Goal: Task Accomplishment & Management: Manage account settings

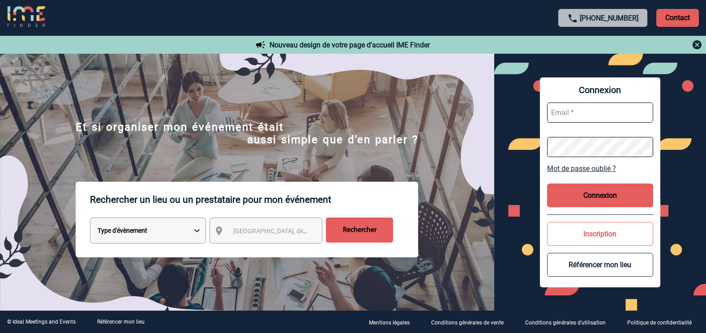
type input "[EMAIL_ADDRESS][DOMAIN_NAME]"
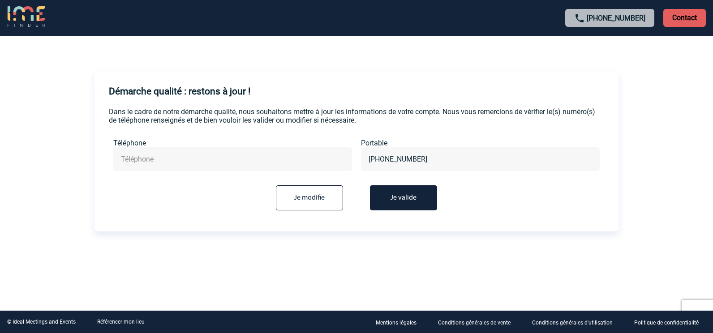
click at [404, 192] on button "Je valide" at bounding box center [403, 197] width 67 height 25
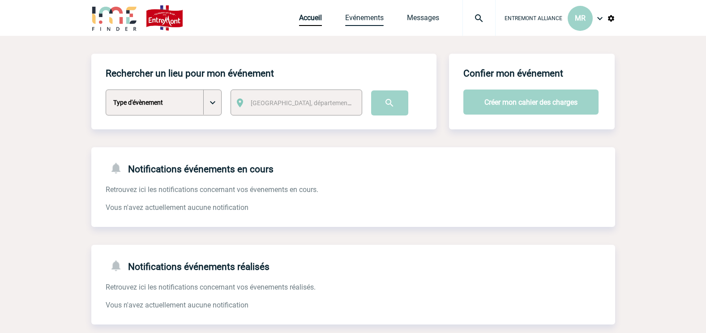
click at [366, 18] on link "Evénements" at bounding box center [364, 19] width 39 height 13
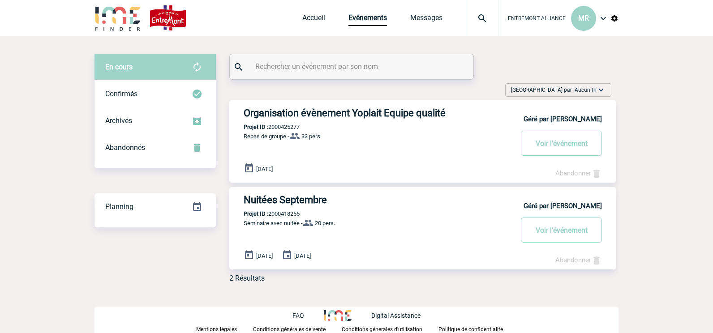
click at [602, 17] on img at bounding box center [603, 18] width 11 height 11
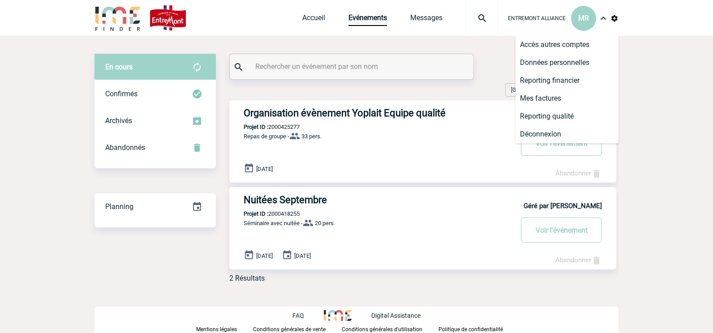
click at [546, 18] on span "ENTREMONT ALLIANCE" at bounding box center [537, 18] width 58 height 6
click at [560, 40] on li "Accès autres comptes" at bounding box center [567, 45] width 103 height 18
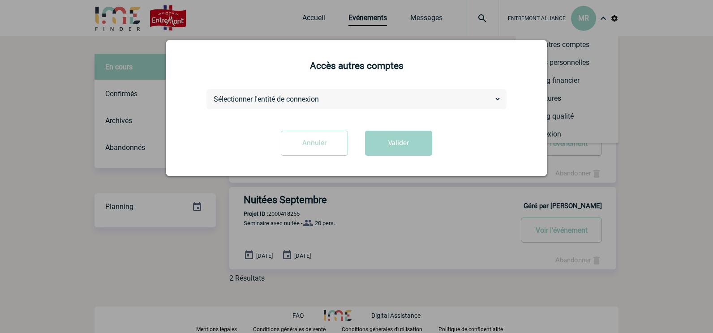
drag, startPoint x: 285, startPoint y: 100, endPoint x: 289, endPoint y: 104, distance: 5.7
click at [285, 100] on select "Sélectionner l'entité de connexion CANDIA EUROSERUM SODIAAL SODIAAL INTERNATION…" at bounding box center [356, 99] width 289 height 9
select select "114515"
click at [212, 95] on select "Sélectionner l'entité de connexion CANDIA EUROSERUM SODIAAL SODIAAL INTERNATION…" at bounding box center [356, 99] width 289 height 9
click at [391, 138] on button "Valider" at bounding box center [398, 143] width 67 height 25
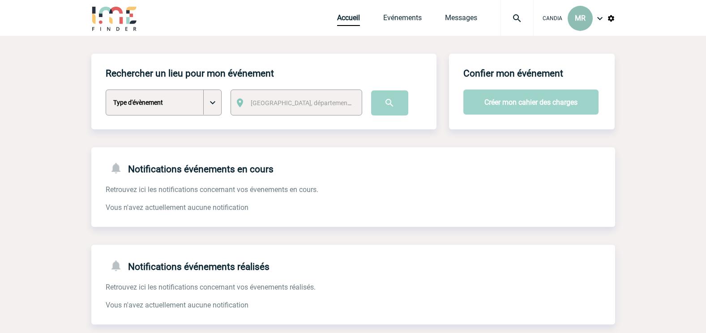
click at [558, 17] on span "CANDIA" at bounding box center [553, 18] width 20 height 6
click at [585, 19] on span "MR" at bounding box center [580, 18] width 11 height 9
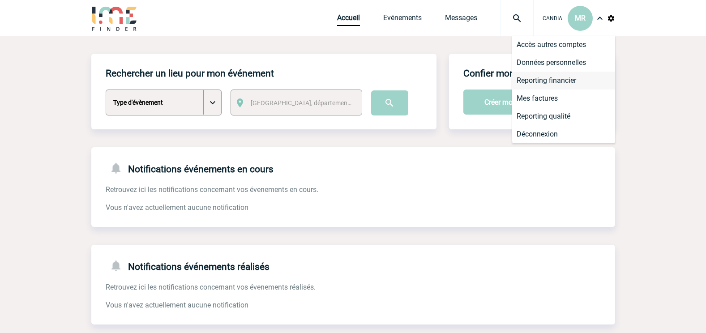
click at [551, 81] on li "Reporting financier" at bounding box center [563, 81] width 103 height 18
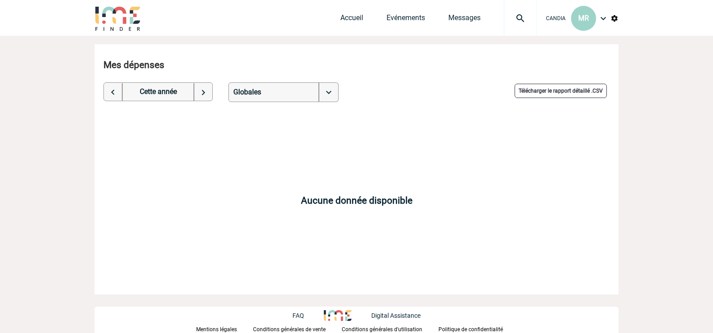
click at [601, 20] on img at bounding box center [603, 18] width 11 height 11
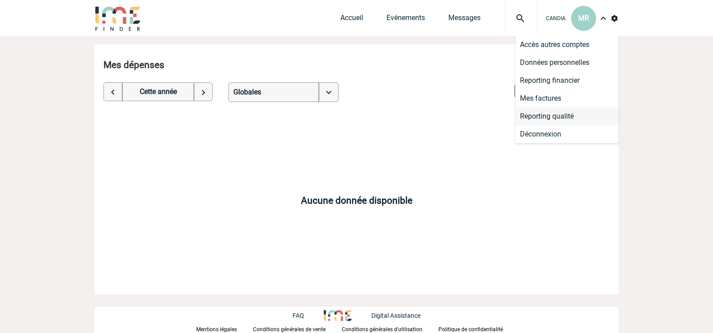
click at [558, 116] on li "Reporting qualité" at bounding box center [567, 117] width 103 height 18
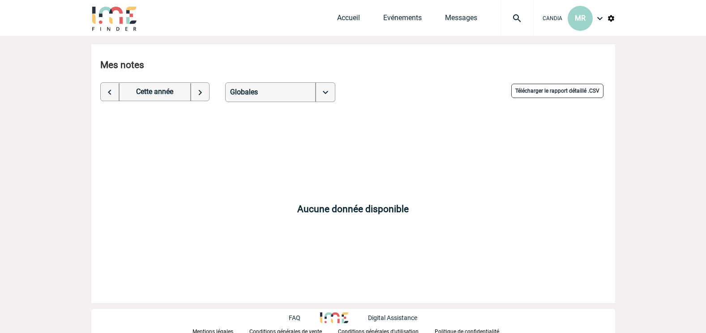
click at [613, 16] on img at bounding box center [611, 18] width 8 height 8
click at [547, 47] on li "Données société" at bounding box center [563, 45] width 103 height 18
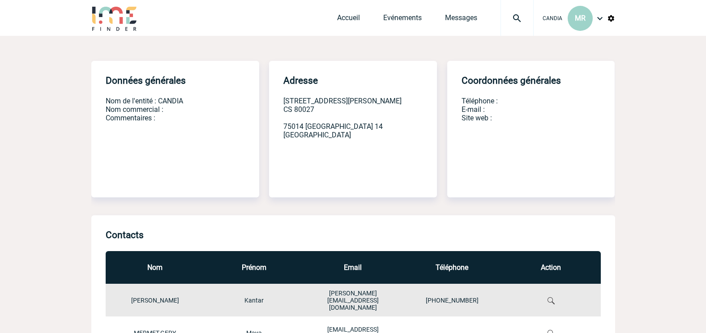
click at [606, 20] on div "CANDIA MR" at bounding box center [575, 18] width 82 height 36
click at [601, 18] on img at bounding box center [600, 18] width 11 height 11
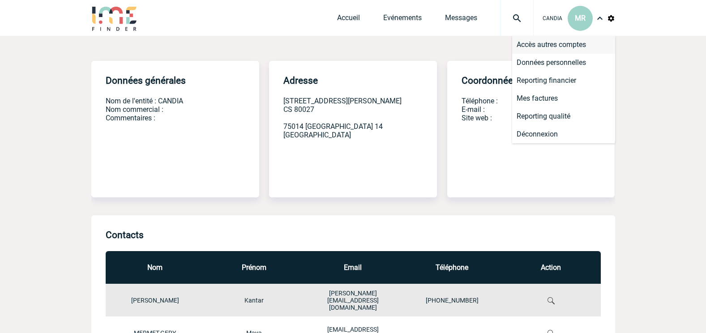
click at [558, 44] on li "Accès autres comptes" at bounding box center [563, 45] width 103 height 18
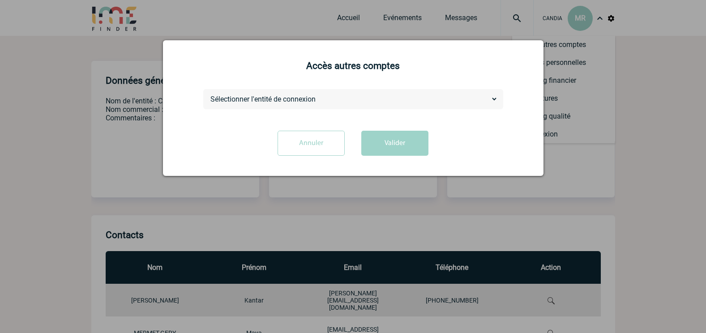
click at [307, 100] on select "Sélectionner l'entité de connexion ENTREMONT ALLIANCE EUROSERUM SODIAAL SODIAAL…" at bounding box center [353, 99] width 289 height 9
select select "114527"
click at [209, 95] on select "Sélectionner l'entité de connexion ENTREMONT ALLIANCE EUROSERUM SODIAAL SODIAAL…" at bounding box center [353, 99] width 289 height 9
click at [374, 144] on button "Valider" at bounding box center [395, 143] width 67 height 25
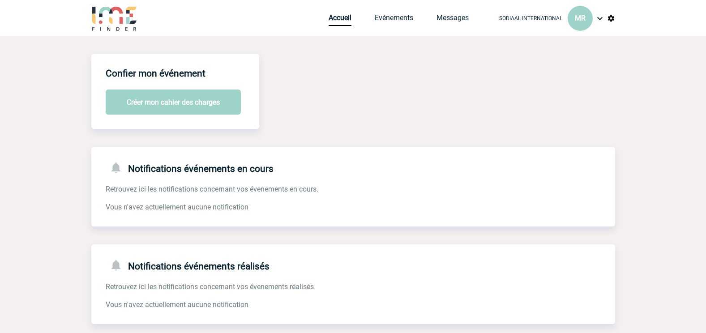
click at [390, 13] on div "Accueil Evénements Messages Projet, client Projet, client" at bounding box center [410, 18] width 162 height 36
click at [397, 20] on link "Evénements" at bounding box center [394, 19] width 39 height 13
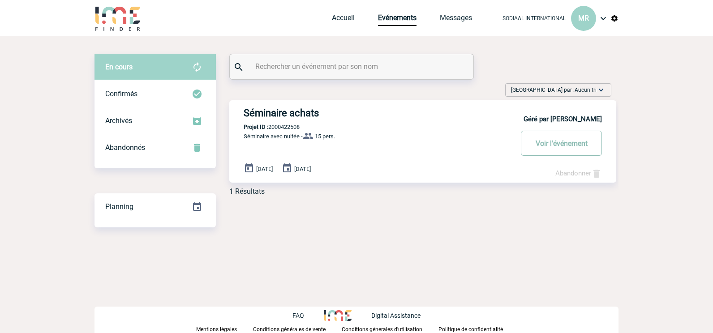
click at [542, 143] on button "Voir l'événement" at bounding box center [561, 143] width 81 height 25
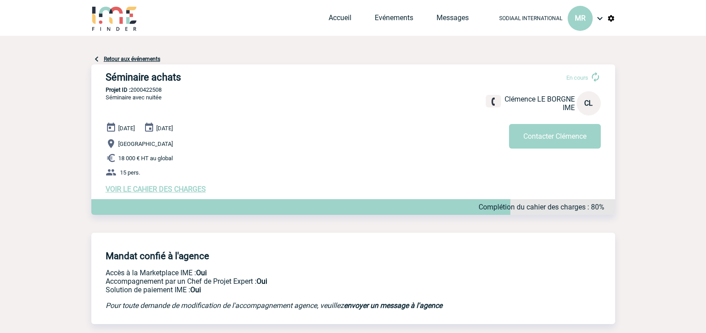
click at [598, 20] on img at bounding box center [600, 18] width 11 height 11
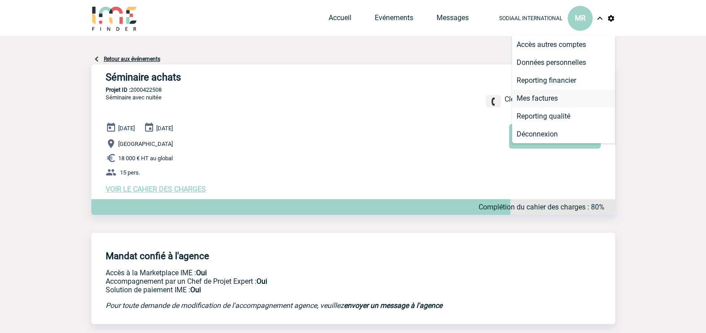
click at [549, 93] on li "Mes factures" at bounding box center [563, 99] width 103 height 18
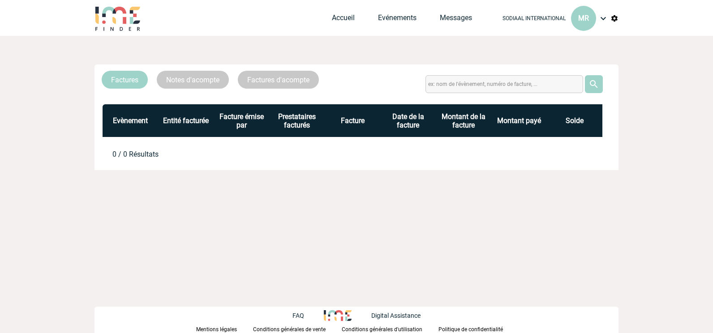
click at [207, 77] on link "Notes d'acompte" at bounding box center [193, 80] width 72 height 18
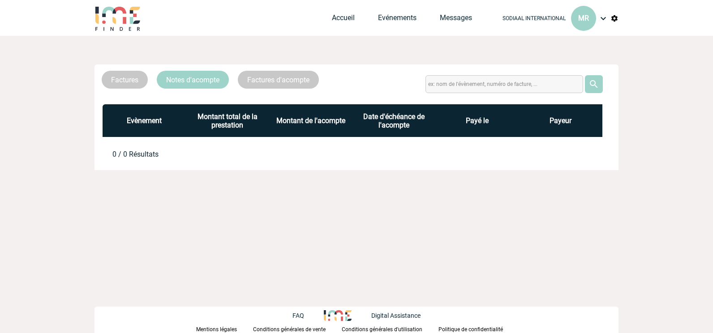
click at [273, 82] on link "Factures d'acompte" at bounding box center [278, 80] width 81 height 18
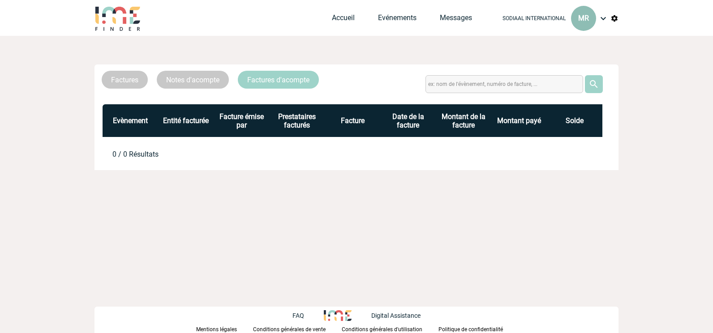
drag, startPoint x: 606, startPoint y: 17, endPoint x: 578, endPoint y: 25, distance: 28.8
click at [604, 17] on img at bounding box center [603, 18] width 11 height 11
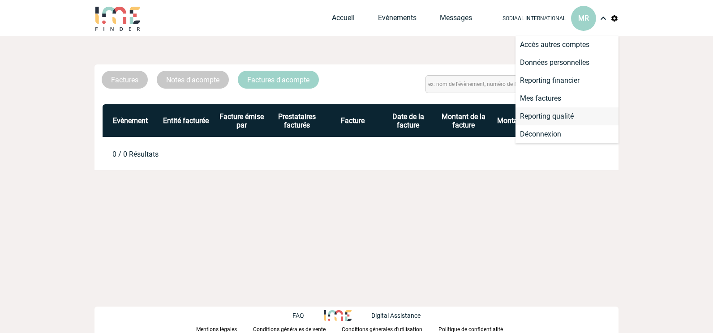
click at [545, 116] on li "Reporting qualité" at bounding box center [567, 117] width 103 height 18
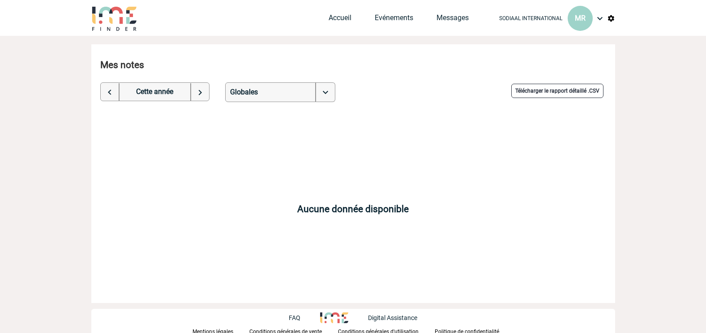
click at [600, 16] on img at bounding box center [600, 18] width 11 height 11
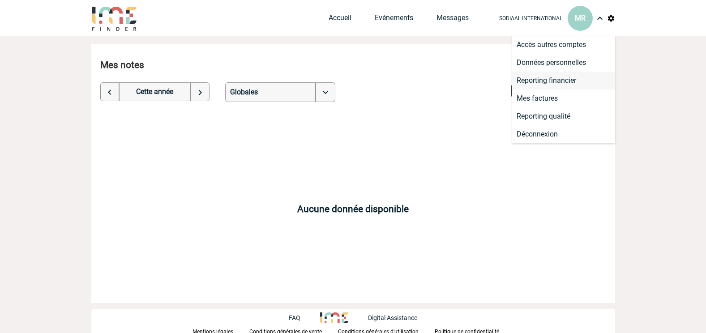
click at [554, 77] on li "Reporting financier" at bounding box center [563, 81] width 103 height 18
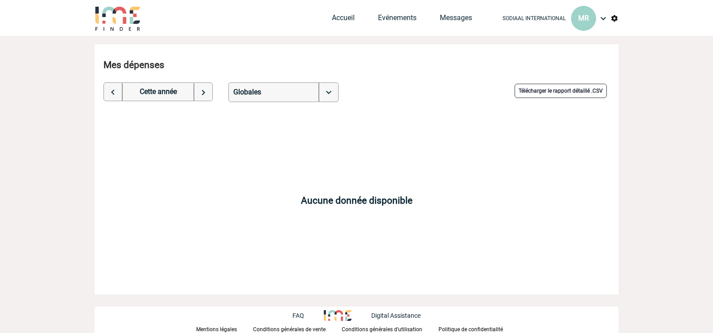
click at [203, 95] on img at bounding box center [203, 92] width 19 height 18
click at [111, 90] on img at bounding box center [113, 92] width 19 height 18
select select "2025"
click at [330, 90] on img at bounding box center [329, 92] width 20 height 20
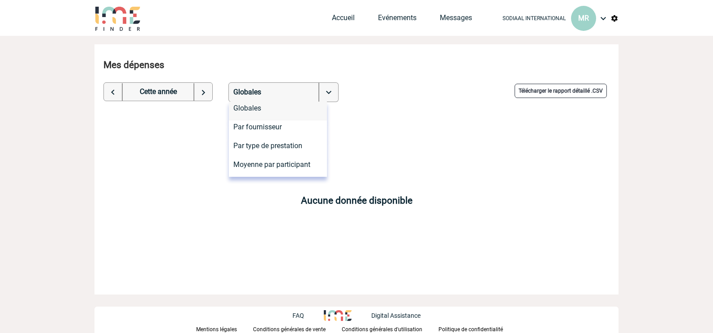
click at [282, 107] on li "Globales" at bounding box center [278, 111] width 98 height 19
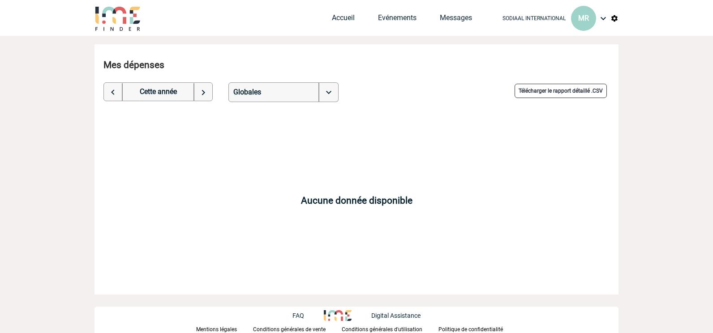
click at [322, 89] on img at bounding box center [329, 92] width 20 height 20
click at [613, 17] on img at bounding box center [615, 18] width 8 height 8
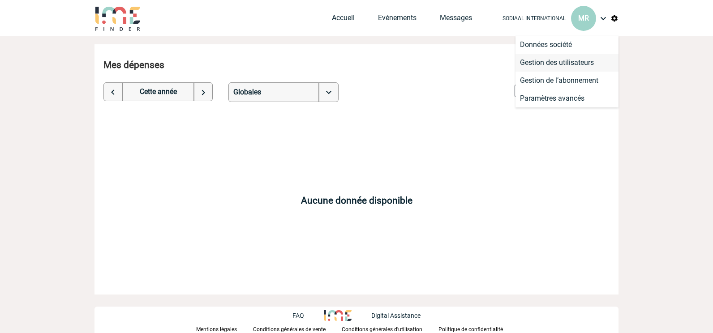
click at [561, 56] on li "Gestion des utilisateurs" at bounding box center [567, 63] width 103 height 18
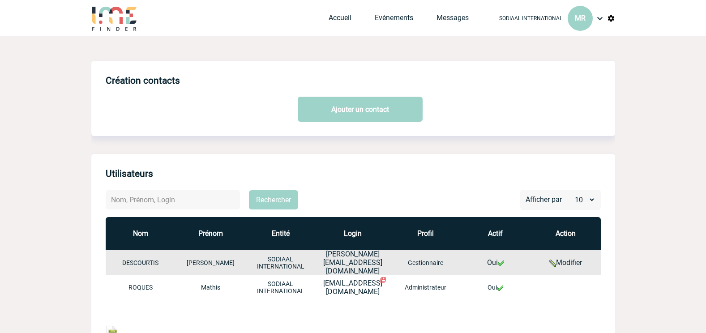
click at [106, 14] on img at bounding box center [114, 18] width 47 height 26
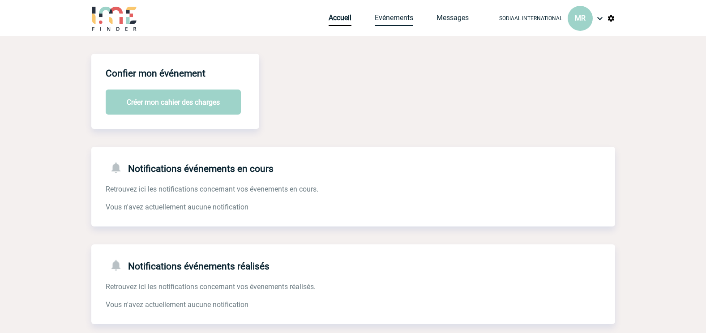
click at [408, 16] on link "Evénements" at bounding box center [394, 19] width 39 height 13
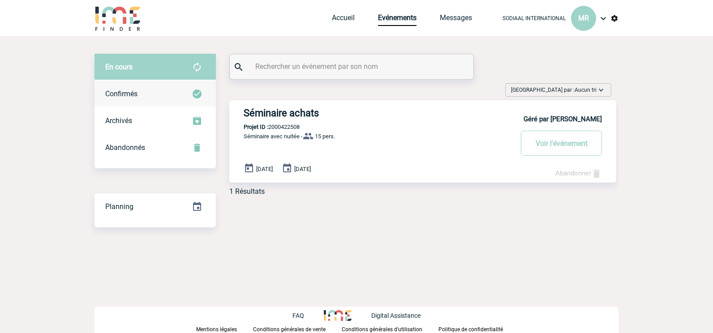
click at [130, 94] on span "Confirmés" at bounding box center [121, 94] width 32 height 9
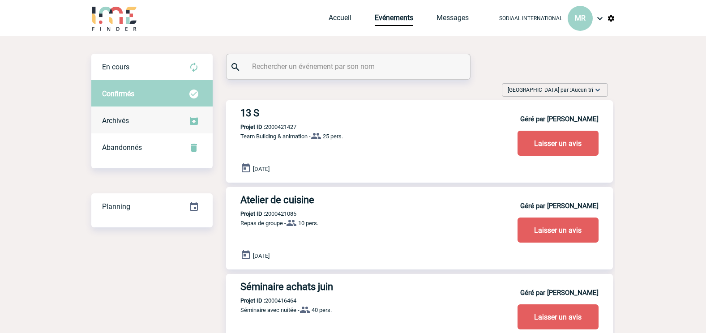
click at [132, 111] on div "Archivés" at bounding box center [151, 121] width 121 height 27
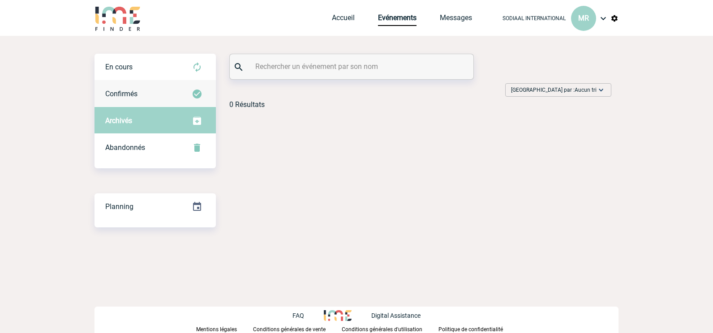
click at [141, 90] on div "Confirmés" at bounding box center [155, 94] width 121 height 27
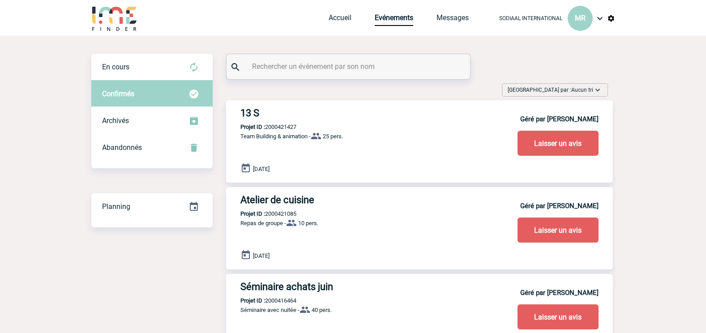
scroll to position [45, 0]
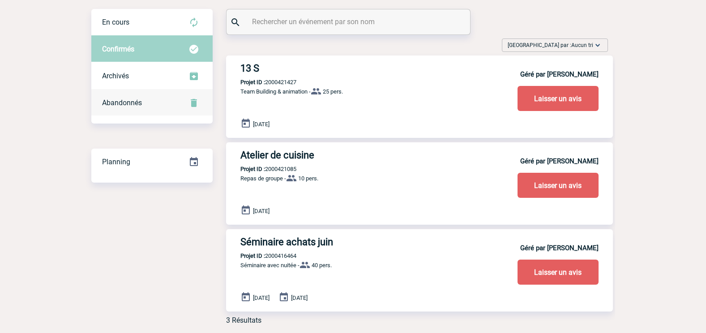
click at [146, 106] on div "Abandonnés" at bounding box center [151, 103] width 121 height 27
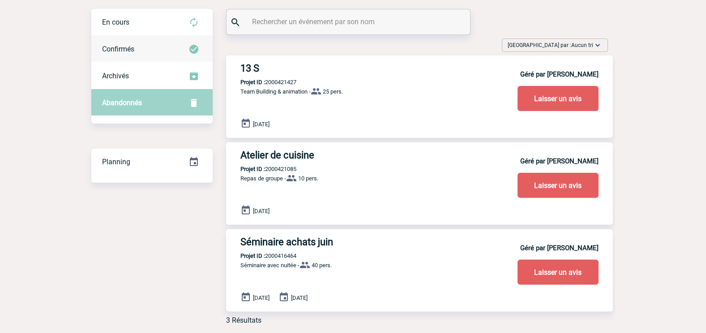
scroll to position [0, 0]
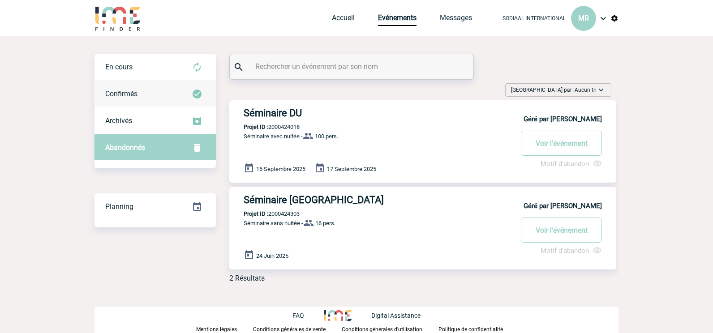
click at [167, 107] on div "Confirmés" at bounding box center [155, 94] width 121 height 27
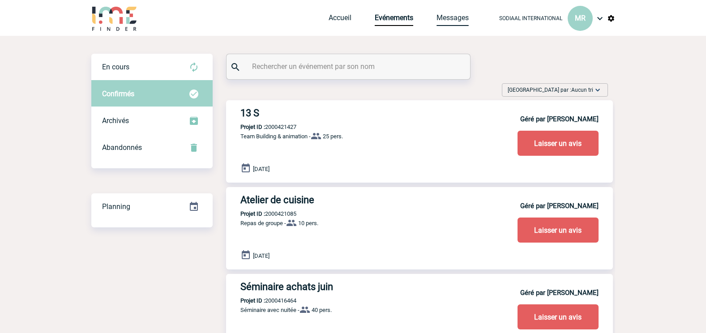
click at [451, 18] on link "Messages" at bounding box center [453, 19] width 32 height 13
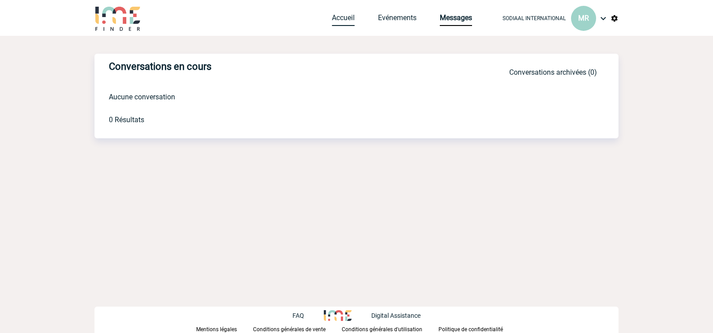
click at [341, 17] on link "Accueil" at bounding box center [343, 19] width 23 height 13
click at [602, 16] on img at bounding box center [603, 18] width 11 height 11
